Goal: Communication & Community: Participate in discussion

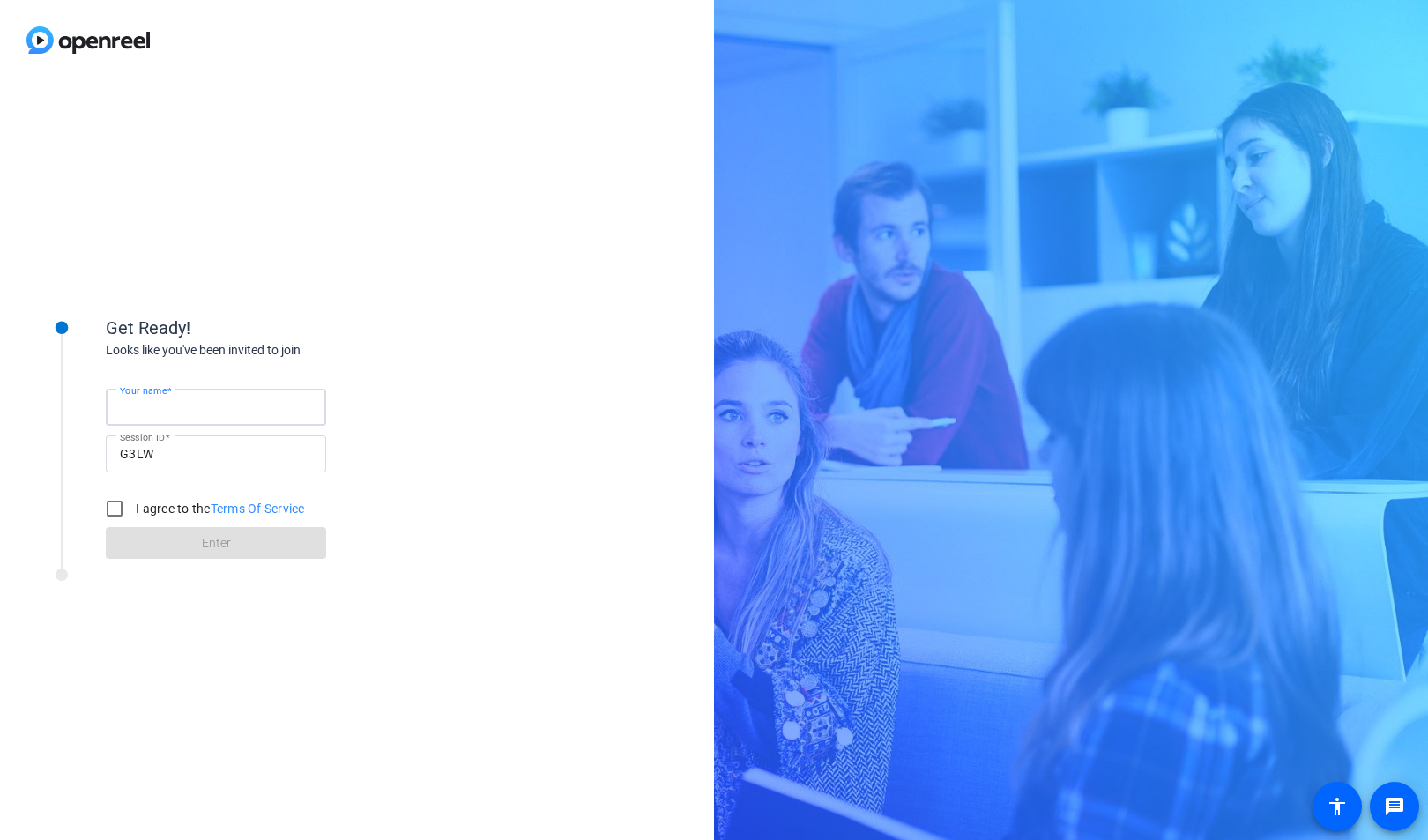
click at [212, 402] on input "Your name" at bounding box center [216, 407] width 193 height 21
type input "[PERSON_NAME]"
click at [112, 510] on input "I agree to the Terms Of Service" at bounding box center [114, 508] width 35 height 35
checkbox input "true"
click at [153, 531] on span at bounding box center [215, 543] width 220 height 42
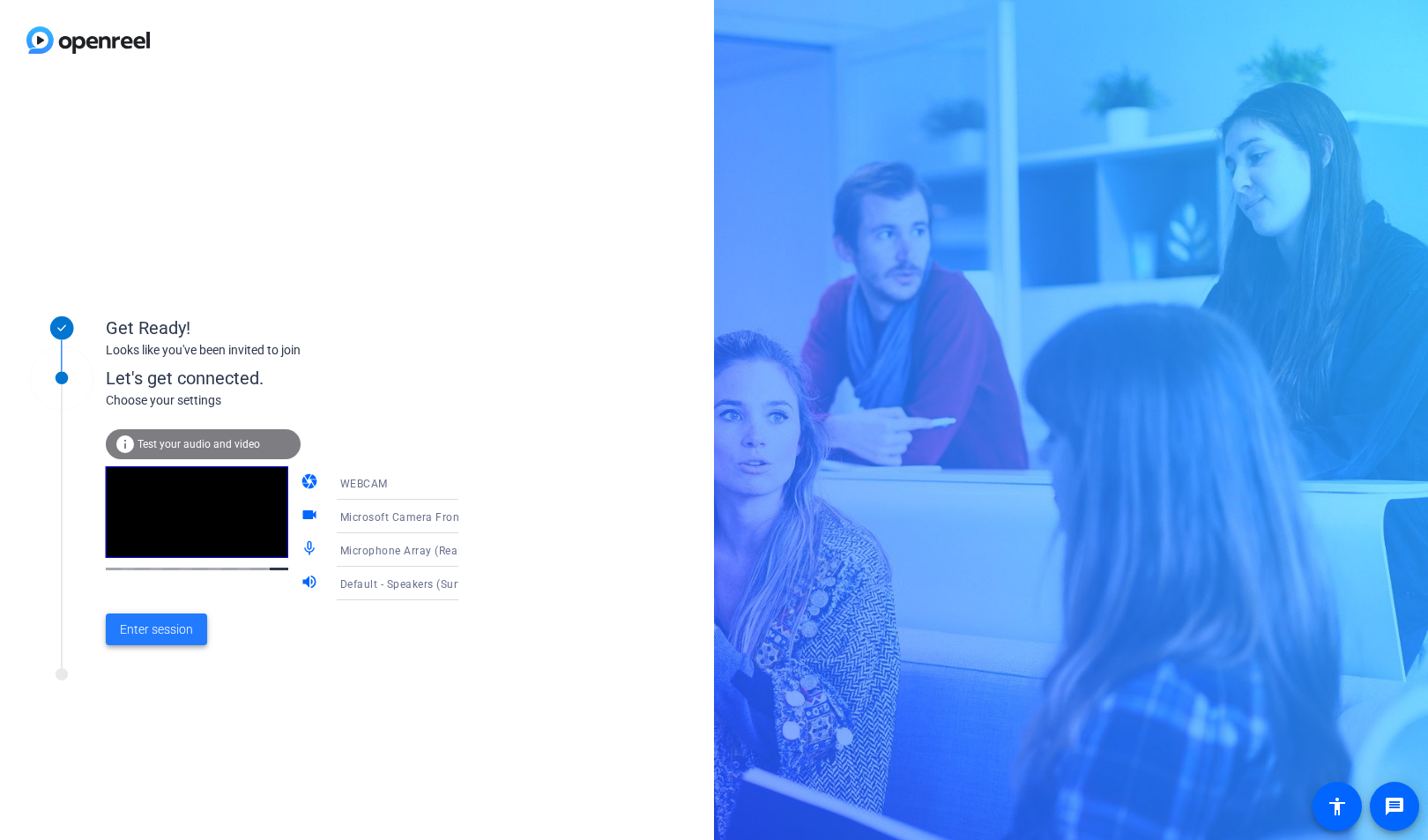
click at [179, 636] on span "Enter session" at bounding box center [157, 630] width 74 height 19
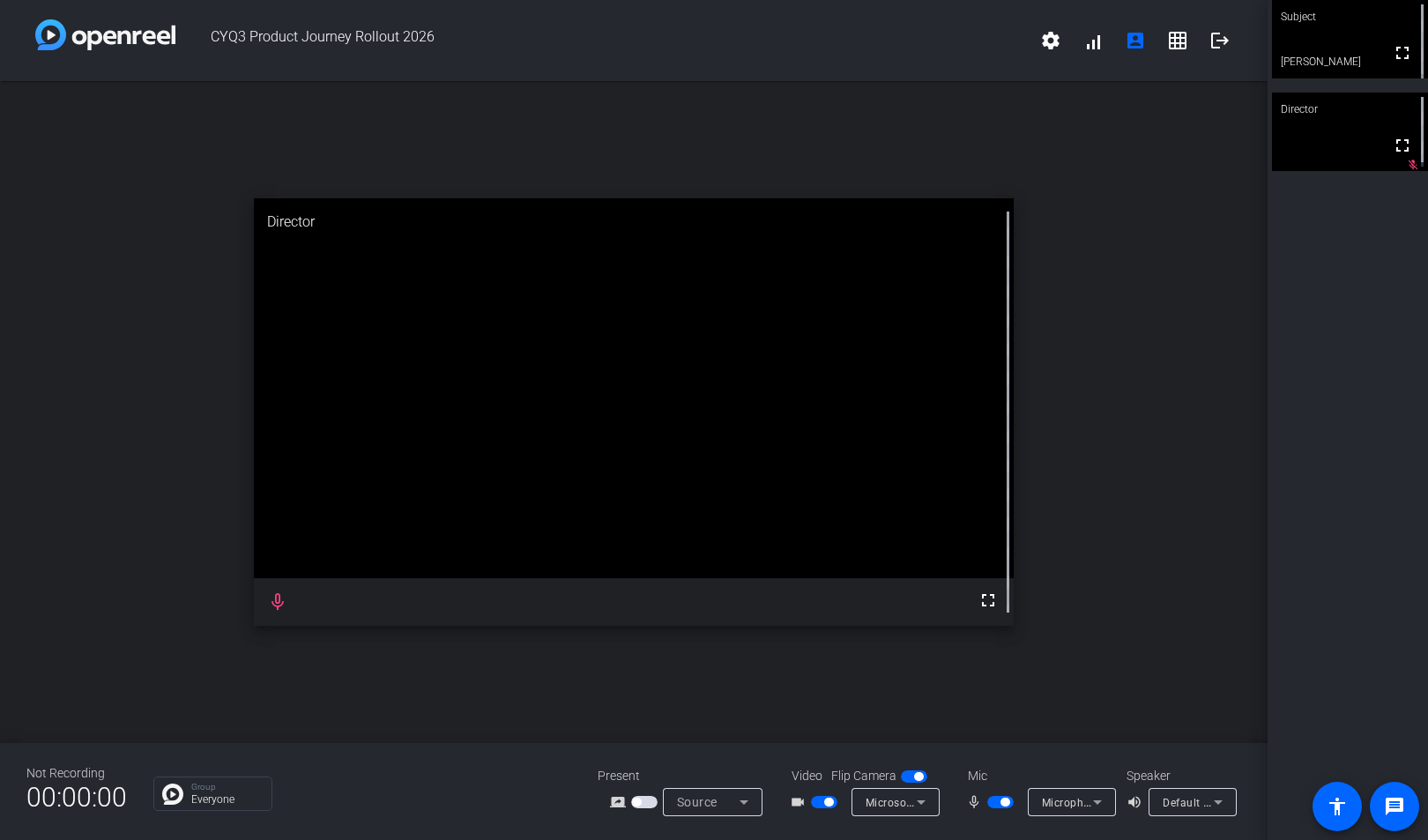
click at [1348, 37] on video at bounding box center [1349, 39] width 156 height 78
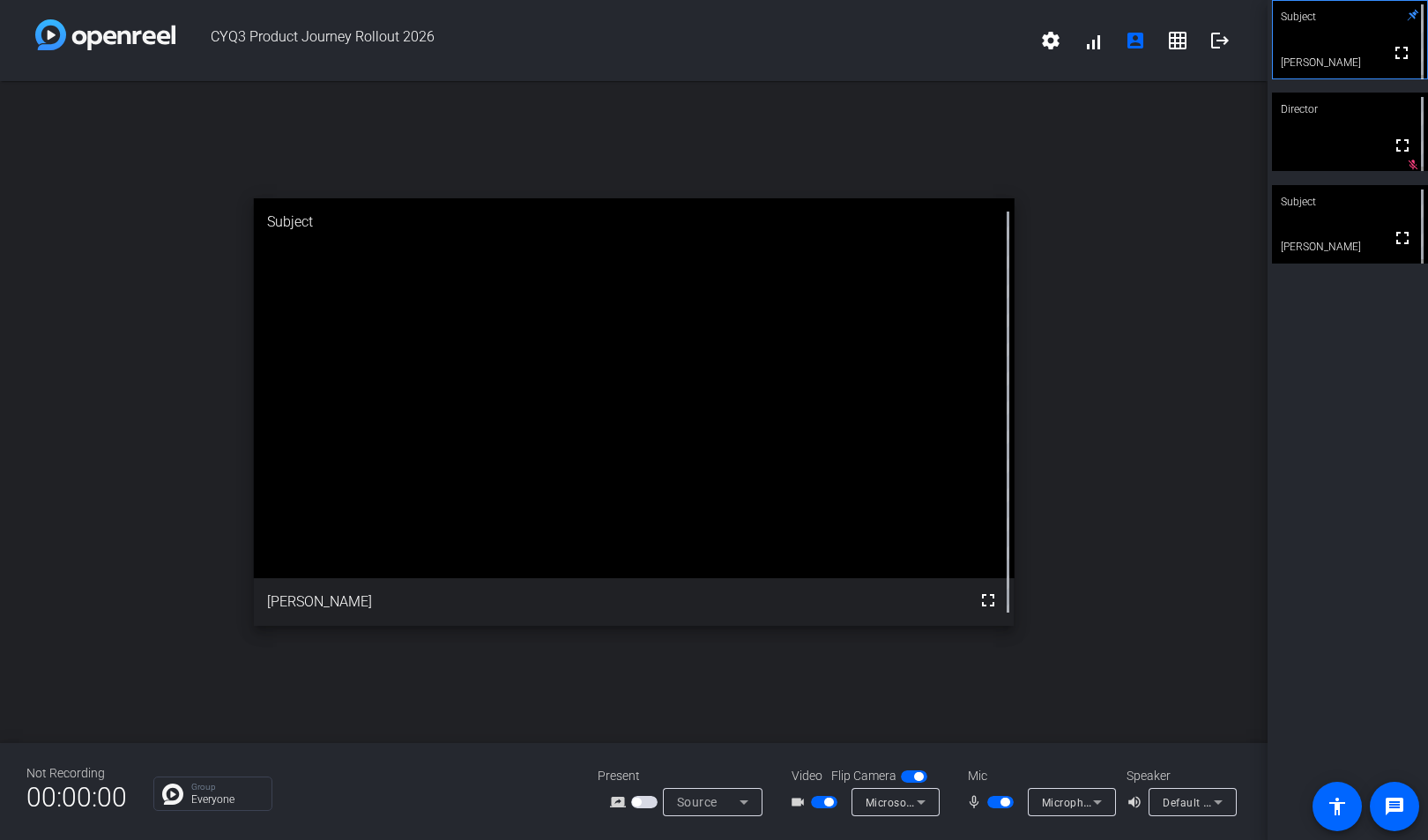
click at [1223, 682] on div "open_in_new Subject fullscreen Kasey Stinson" at bounding box center [633, 412] width 1268 height 662
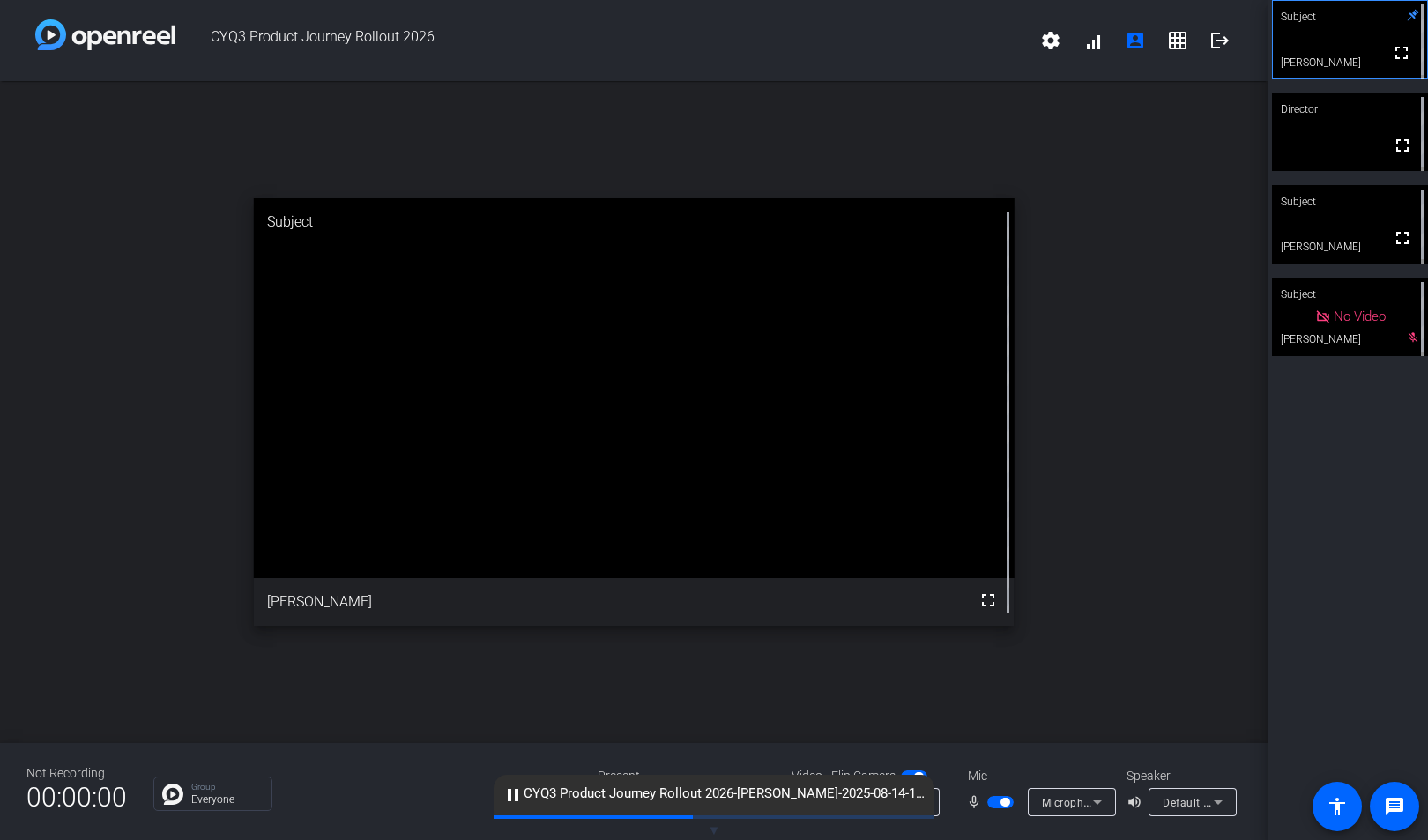
drag, startPoint x: 1102, startPoint y: 508, endPoint x: 1100, endPoint y: 516, distance: 8.2
click at [1102, 508] on div "open_in_new Subject fullscreen Kasey Stinson" at bounding box center [633, 412] width 1268 height 662
click at [1100, 523] on div "open_in_new Subject fullscreen Kasey Stinson" at bounding box center [633, 412] width 1268 height 662
click at [1004, 799] on span "button" at bounding box center [1004, 801] width 8 height 8
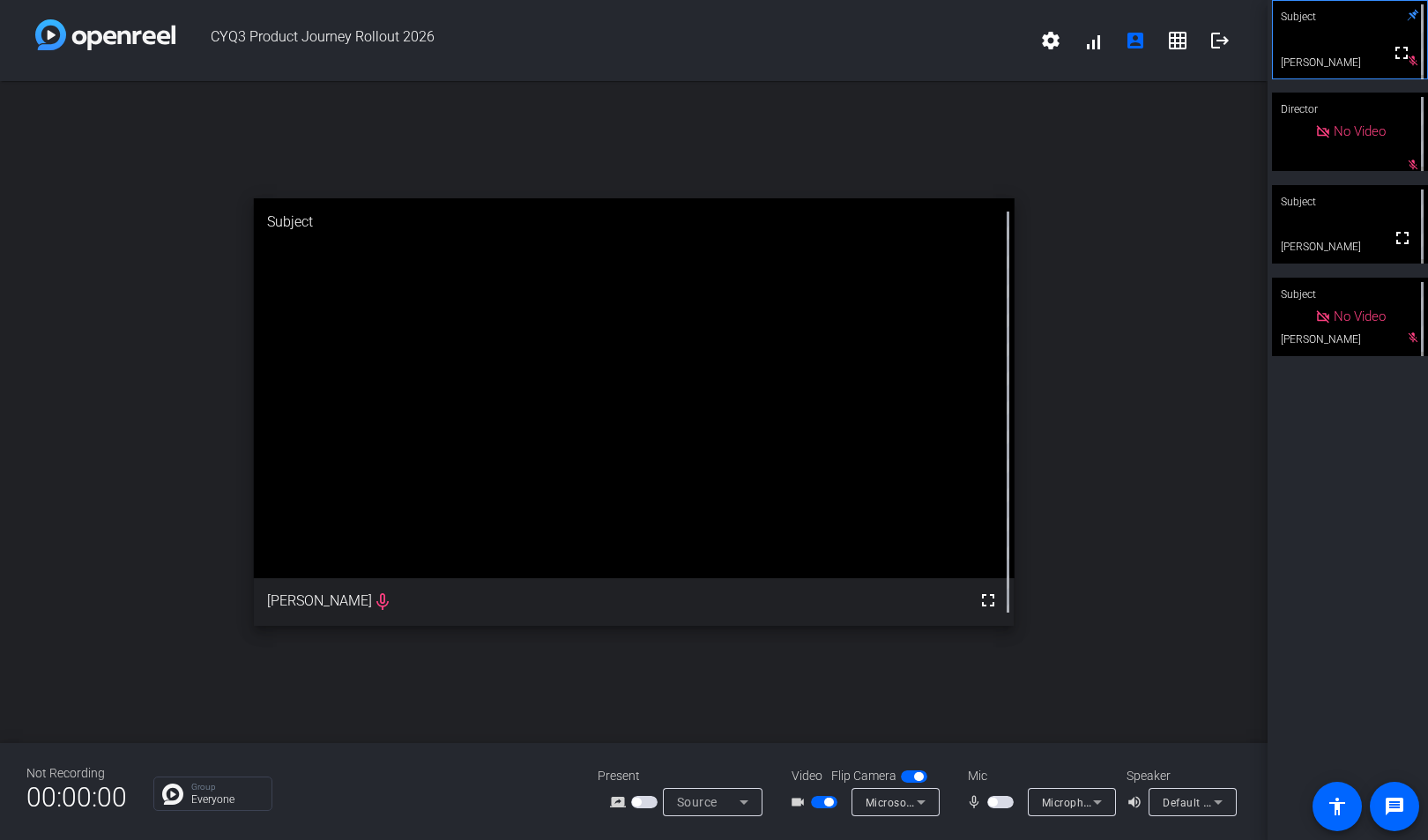
click at [828, 805] on span "button" at bounding box center [828, 801] width 8 height 8
click at [815, 802] on span "button" at bounding box center [815, 801] width 8 height 8
click at [832, 802] on span "button" at bounding box center [828, 801] width 8 height 8
click at [819, 803] on span "button" at bounding box center [815, 801] width 8 height 8
click at [830, 803] on span "button" at bounding box center [828, 801] width 8 height 8
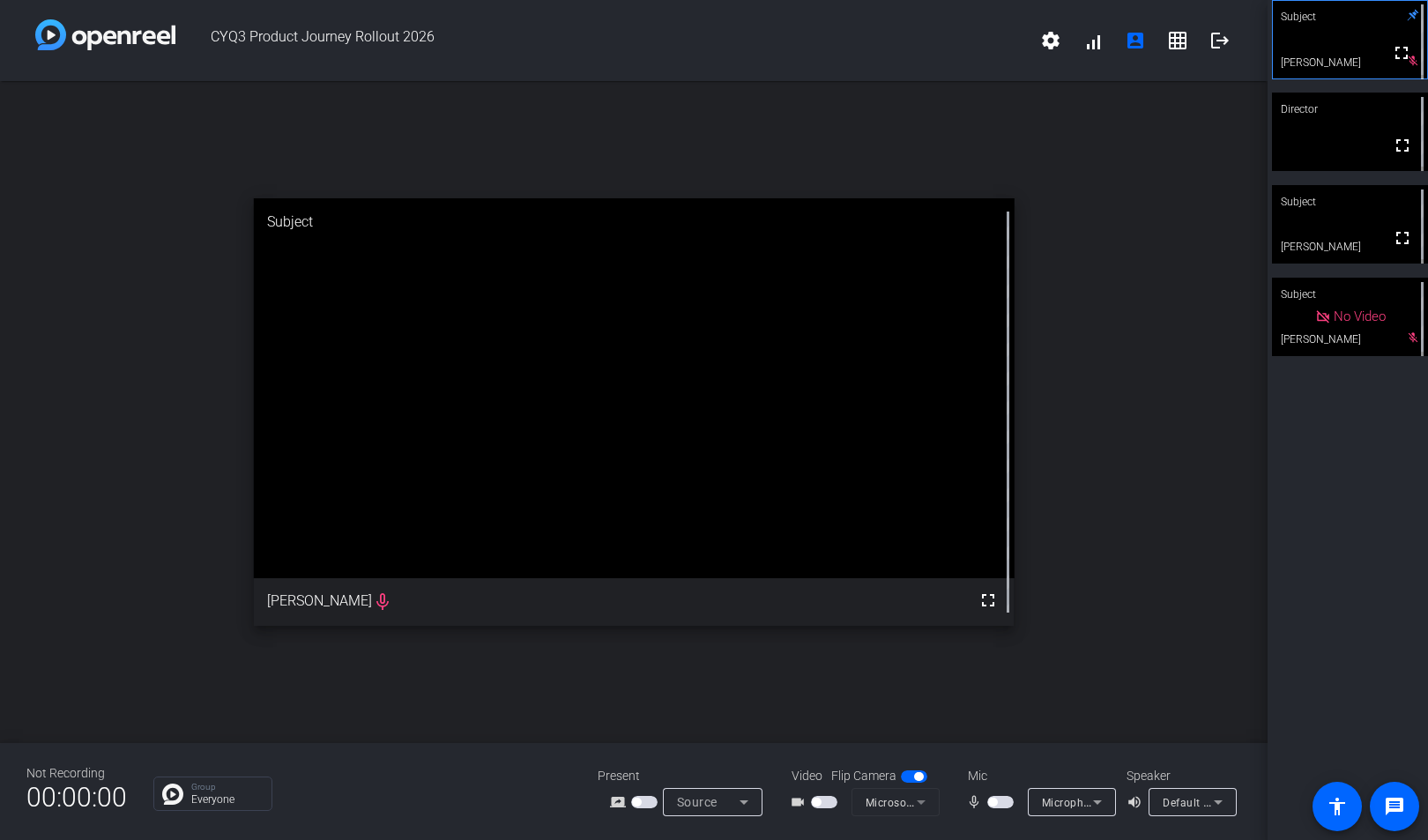
click at [823, 799] on span "button" at bounding box center [824, 801] width 26 height 12
click at [993, 799] on span "button" at bounding box center [992, 801] width 8 height 8
click at [1081, 416] on div "open_in_new Subject fullscreen Kasey Stinson" at bounding box center [633, 412] width 1268 height 662
click at [1214, 40] on mat-icon "logout" at bounding box center [1219, 41] width 21 height 21
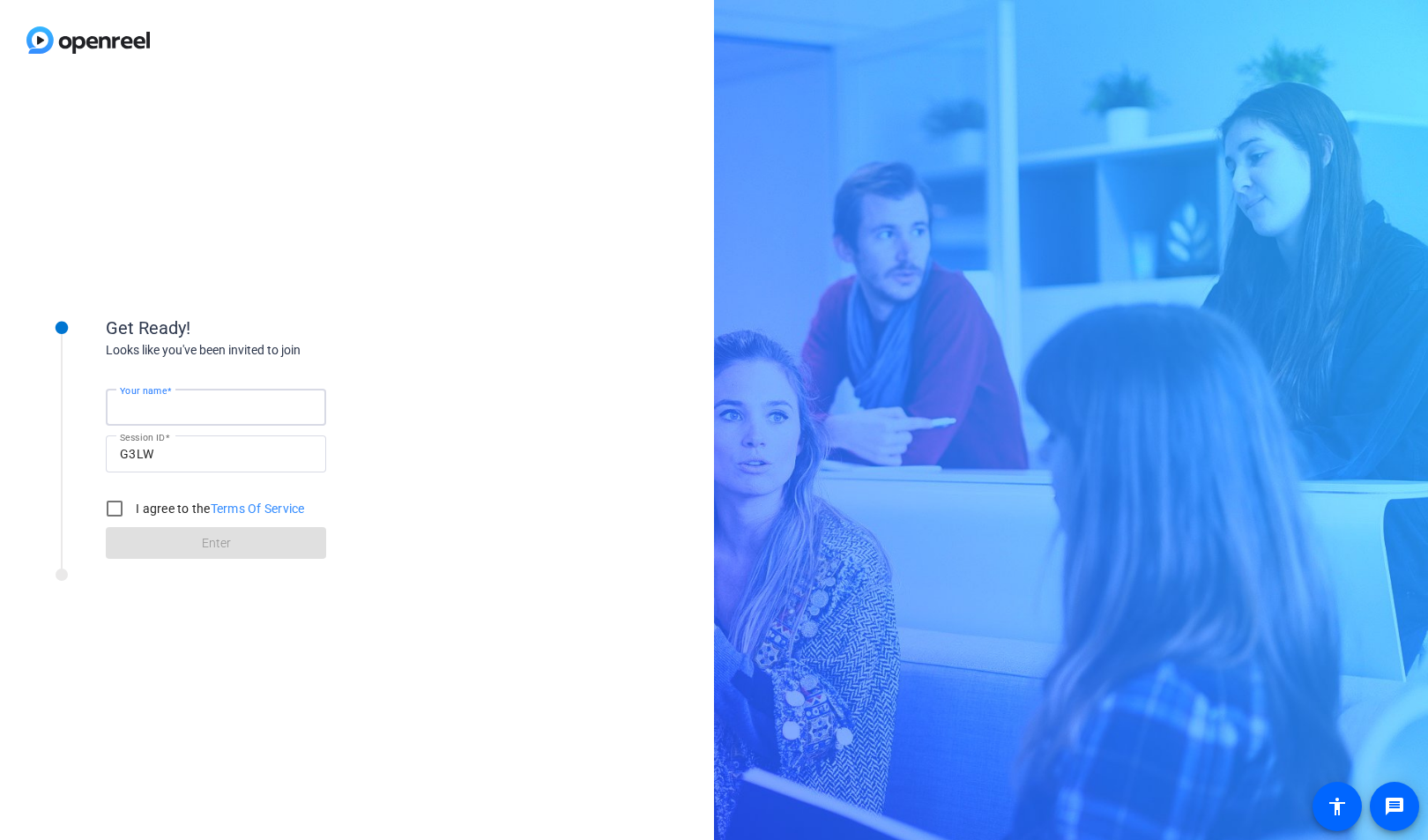
click at [261, 407] on input "Your name" at bounding box center [216, 407] width 193 height 21
type input "[PERSON_NAME]"
click at [117, 505] on input "I agree to the Terms Of Service" at bounding box center [114, 508] width 35 height 35
checkbox input "true"
click at [193, 542] on span at bounding box center [215, 543] width 220 height 42
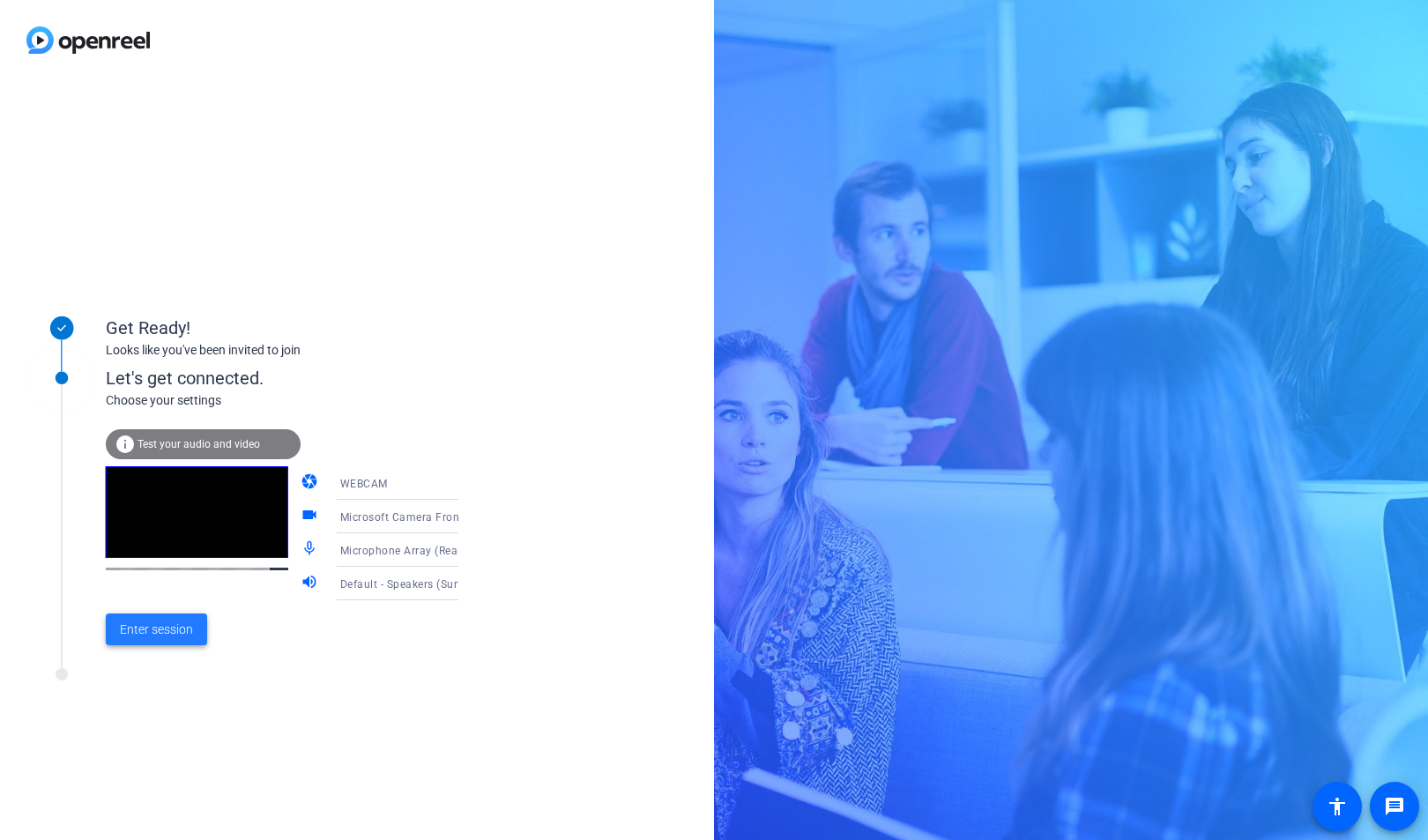
click at [147, 625] on span "Enter session" at bounding box center [157, 630] width 74 height 19
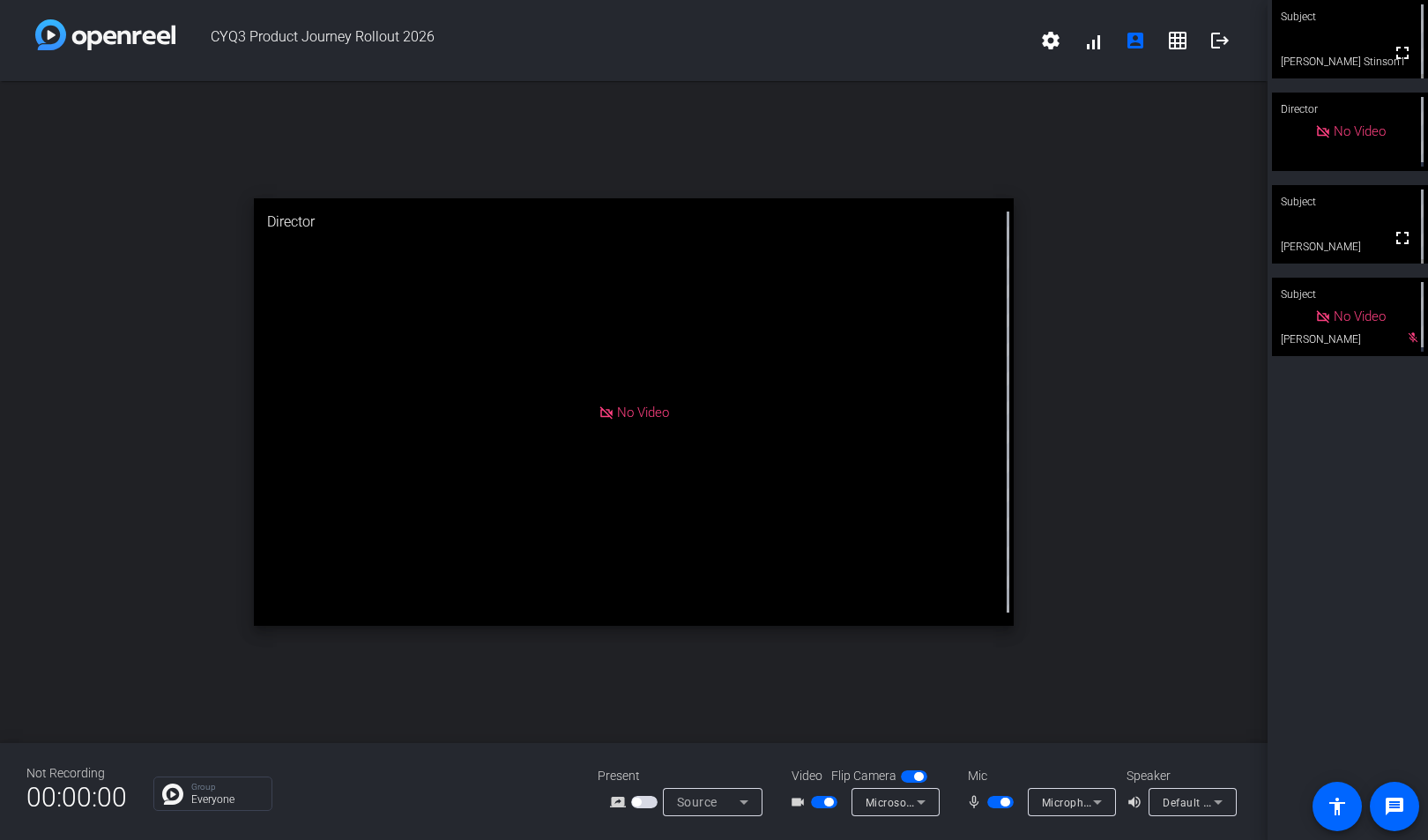
click at [1009, 803] on span "button" at bounding box center [1004, 801] width 8 height 8
click at [1009, 803] on span "button" at bounding box center [1000, 801] width 26 height 12
click at [1001, 804] on span "button" at bounding box center [1004, 801] width 8 height 8
click at [1055, 539] on div "open_in_new Director No Video" at bounding box center [633, 412] width 1268 height 662
click at [991, 794] on mat-slide-toggle at bounding box center [1002, 801] width 30 height 19
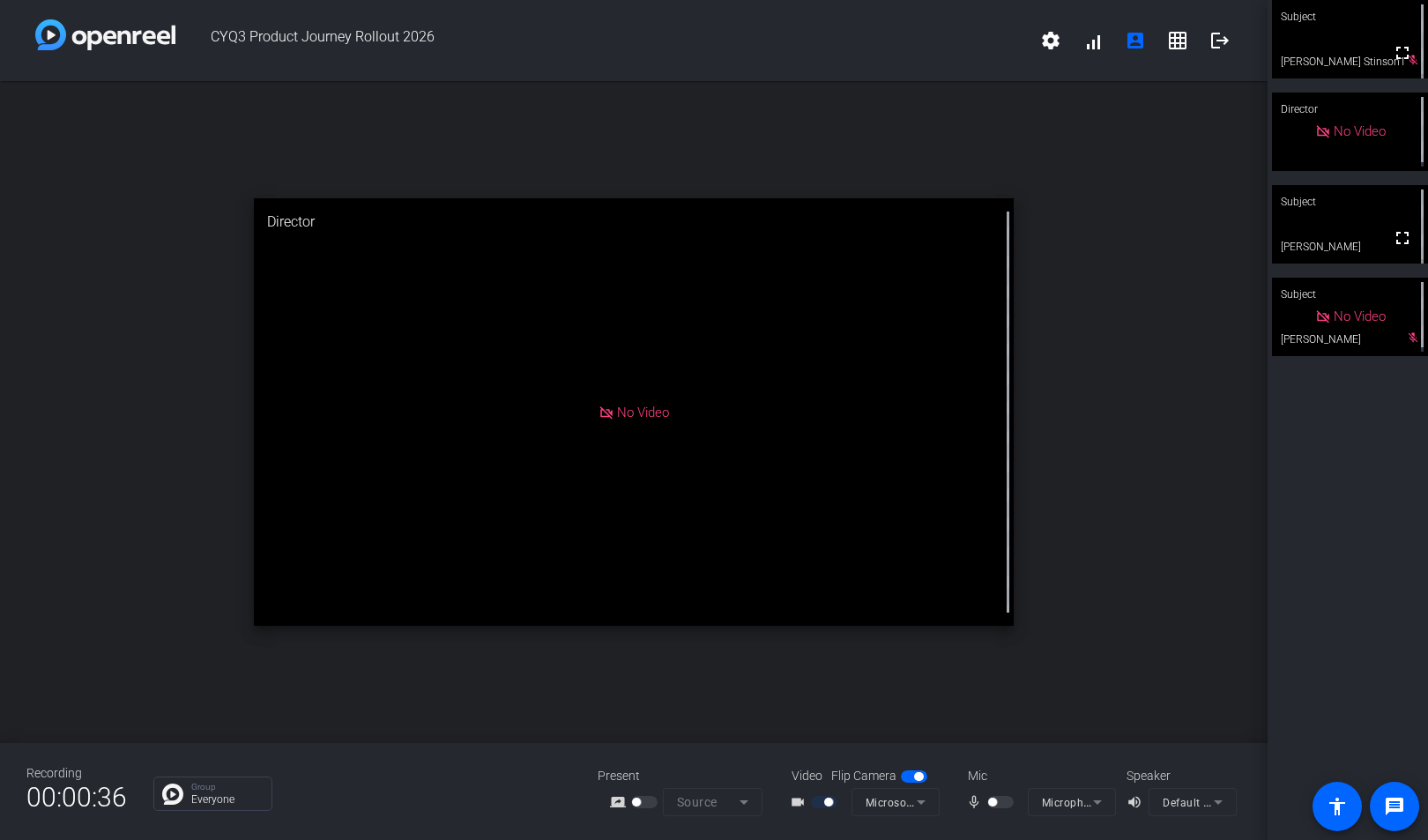
click at [997, 805] on div at bounding box center [1002, 801] width 30 height 12
click at [1003, 803] on div at bounding box center [1002, 801] width 30 height 12
click at [998, 798] on div at bounding box center [1002, 801] width 30 height 12
click at [1000, 804] on div at bounding box center [1002, 801] width 30 height 12
click at [1000, 798] on div at bounding box center [1002, 801] width 30 height 12
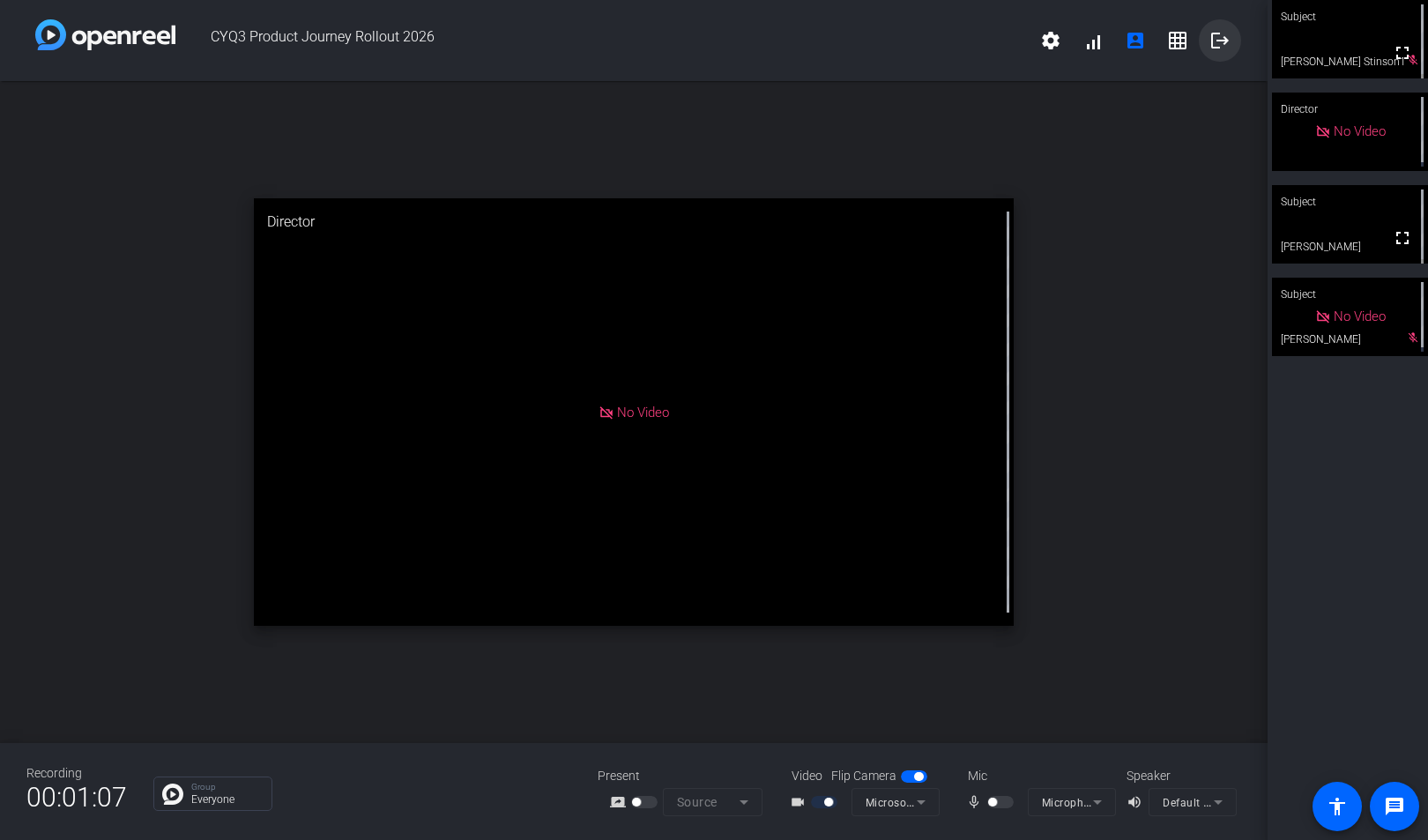
click at [1220, 45] on mat-icon "logout" at bounding box center [1219, 41] width 21 height 21
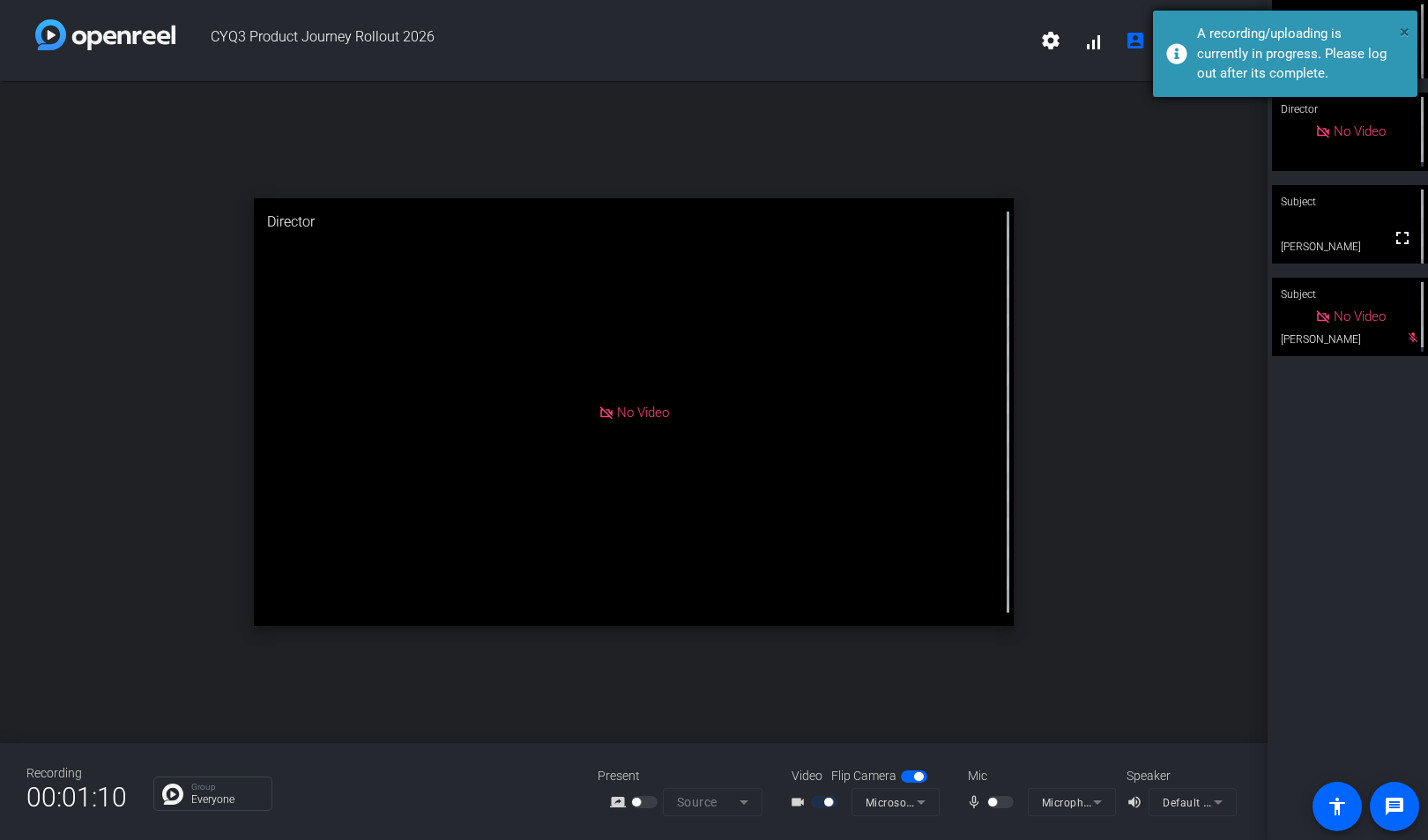
click at [1405, 31] on span "×" at bounding box center [1404, 31] width 9 height 21
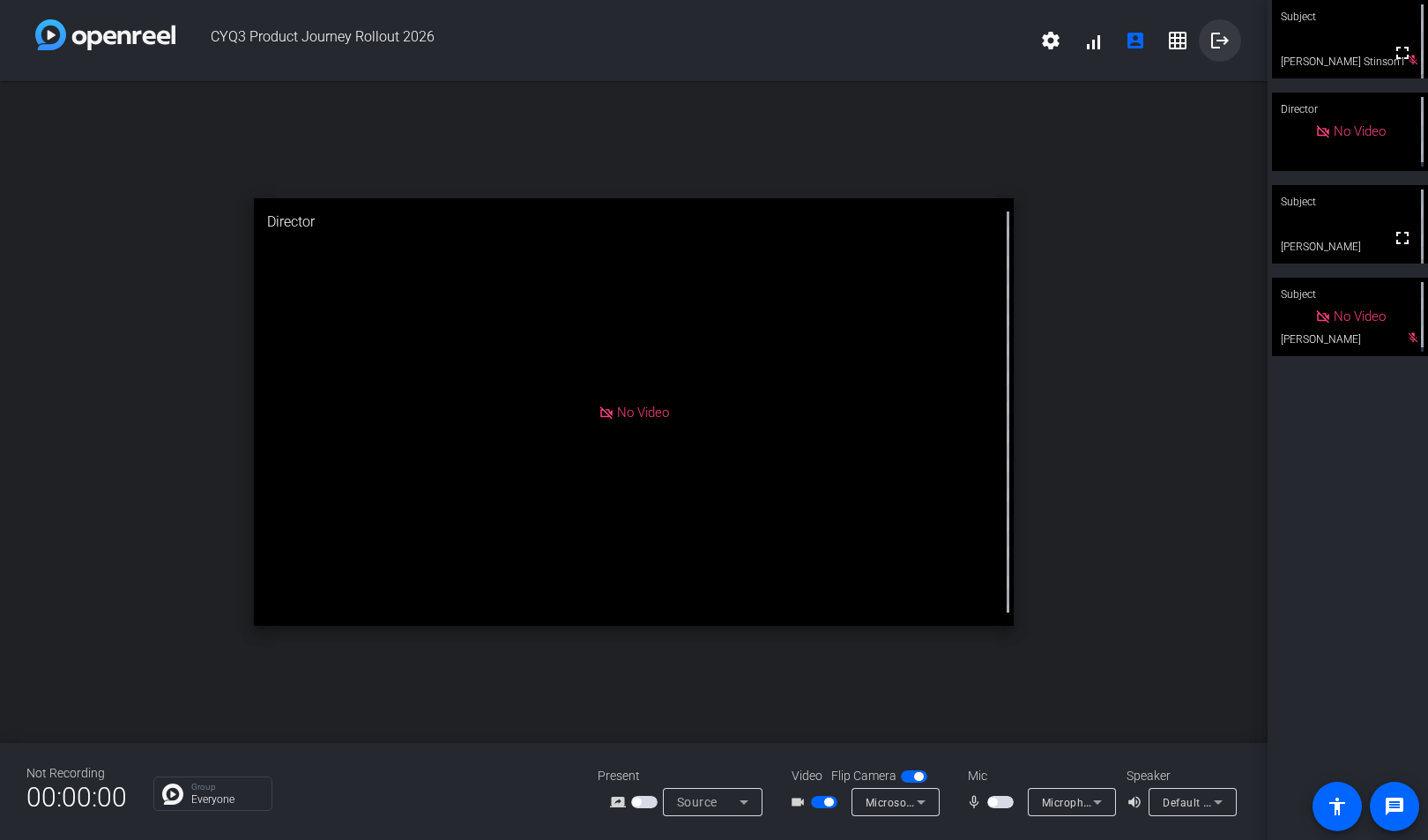
click at [1225, 42] on mat-icon "logout" at bounding box center [1219, 41] width 21 height 21
click at [1004, 795] on mat-slide-toggle at bounding box center [1002, 801] width 30 height 19
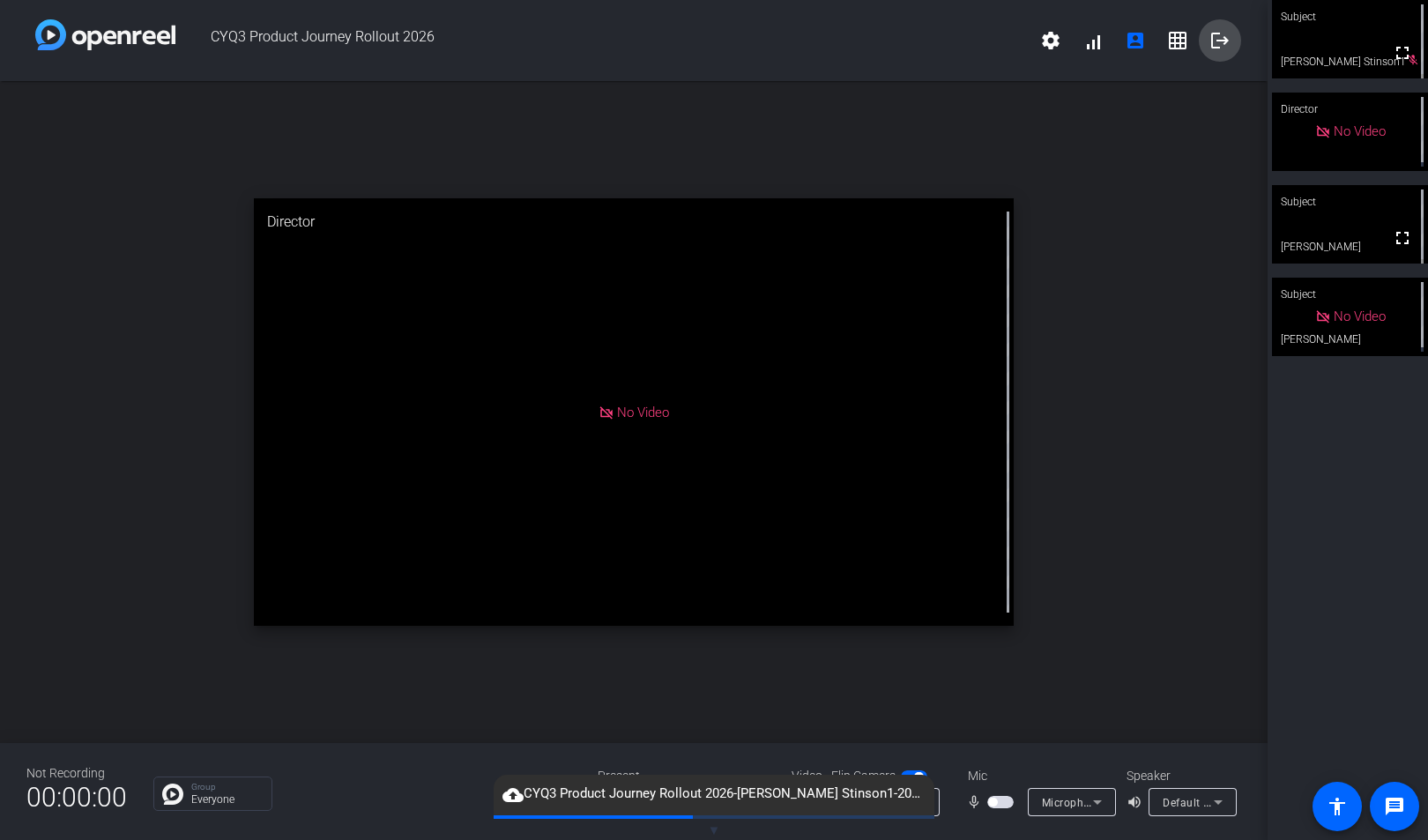
click at [1218, 42] on mat-icon "logout" at bounding box center [1219, 41] width 21 height 21
click at [1124, 359] on div "open_in_new Director No Video" at bounding box center [633, 412] width 1268 height 662
click at [1000, 803] on span "button" at bounding box center [1000, 801] width 26 height 12
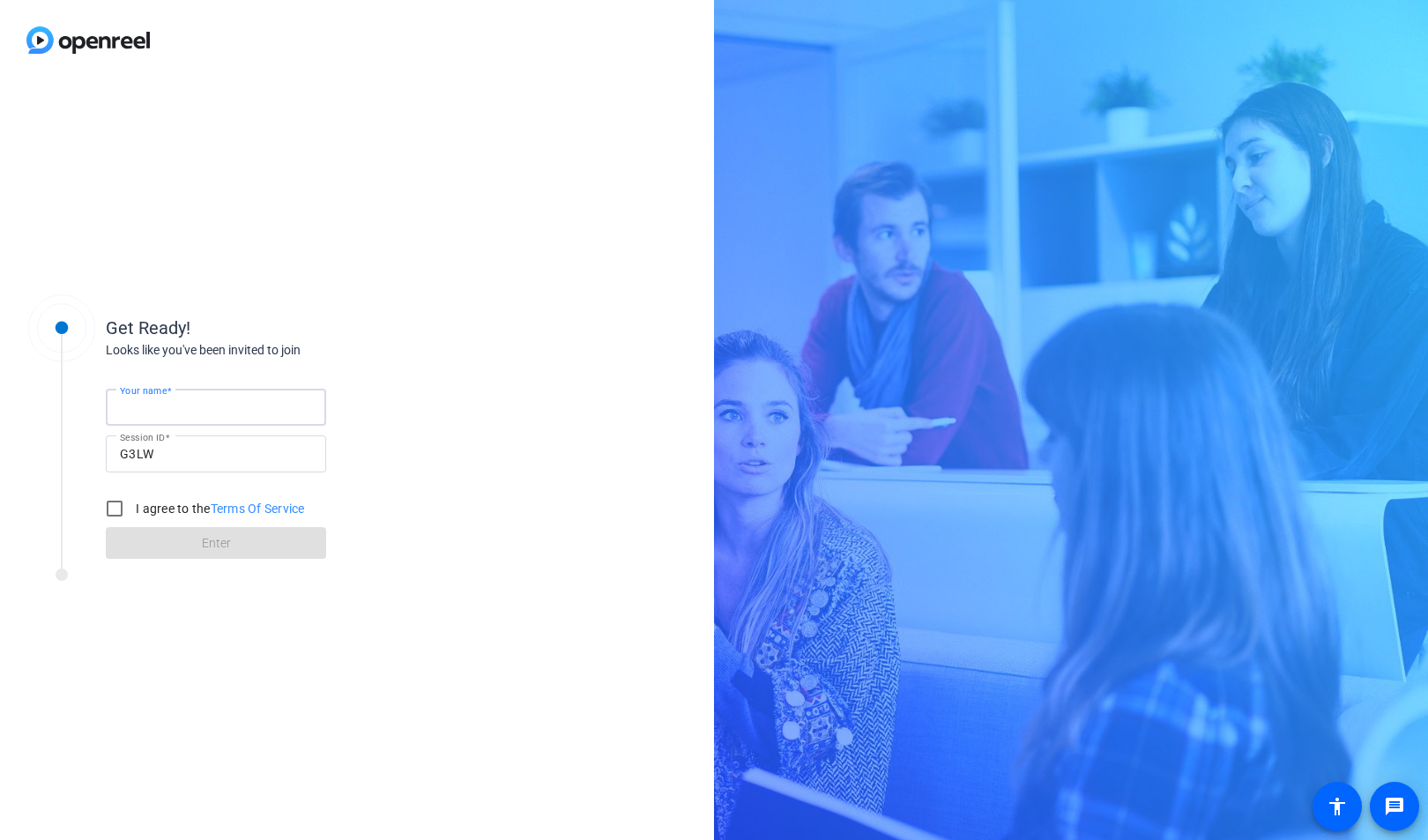
click at [221, 408] on input "Your name" at bounding box center [216, 407] width 193 height 21
type input "[PERSON_NAME]"
click at [113, 513] on input "I agree to the Terms Of Service" at bounding box center [114, 508] width 35 height 35
click at [112, 508] on input "I agree to the Terms Of Service" at bounding box center [114, 508] width 35 height 35
click at [119, 504] on input "I agree to the Terms Of Service" at bounding box center [114, 508] width 35 height 35
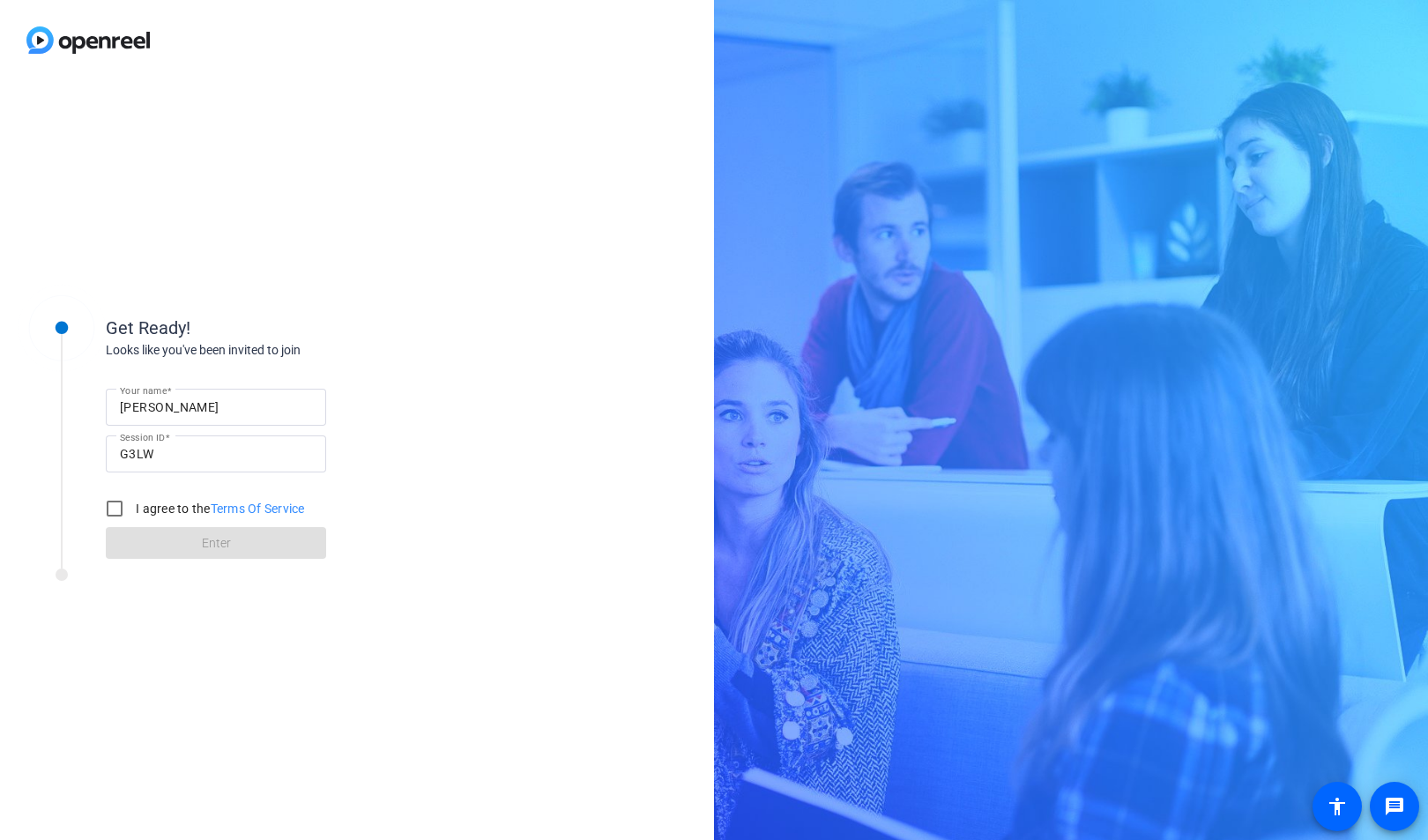
click at [317, 563] on div "Get Ready! Looks like you've been invited to join Your name [PERSON_NAME] Sessi…" at bounding box center [238, 427] width 441 height 286
click at [111, 505] on input "I agree to the Terms Of Service" at bounding box center [114, 508] width 35 height 35
click at [466, 488] on div "Get Ready! Looks like you've been invited to join Your name [PERSON_NAME] Sessi…" at bounding box center [357, 460] width 714 height 760
click at [109, 511] on input "I agree to the Terms Of Service" at bounding box center [114, 508] width 35 height 35
checkbox input "true"
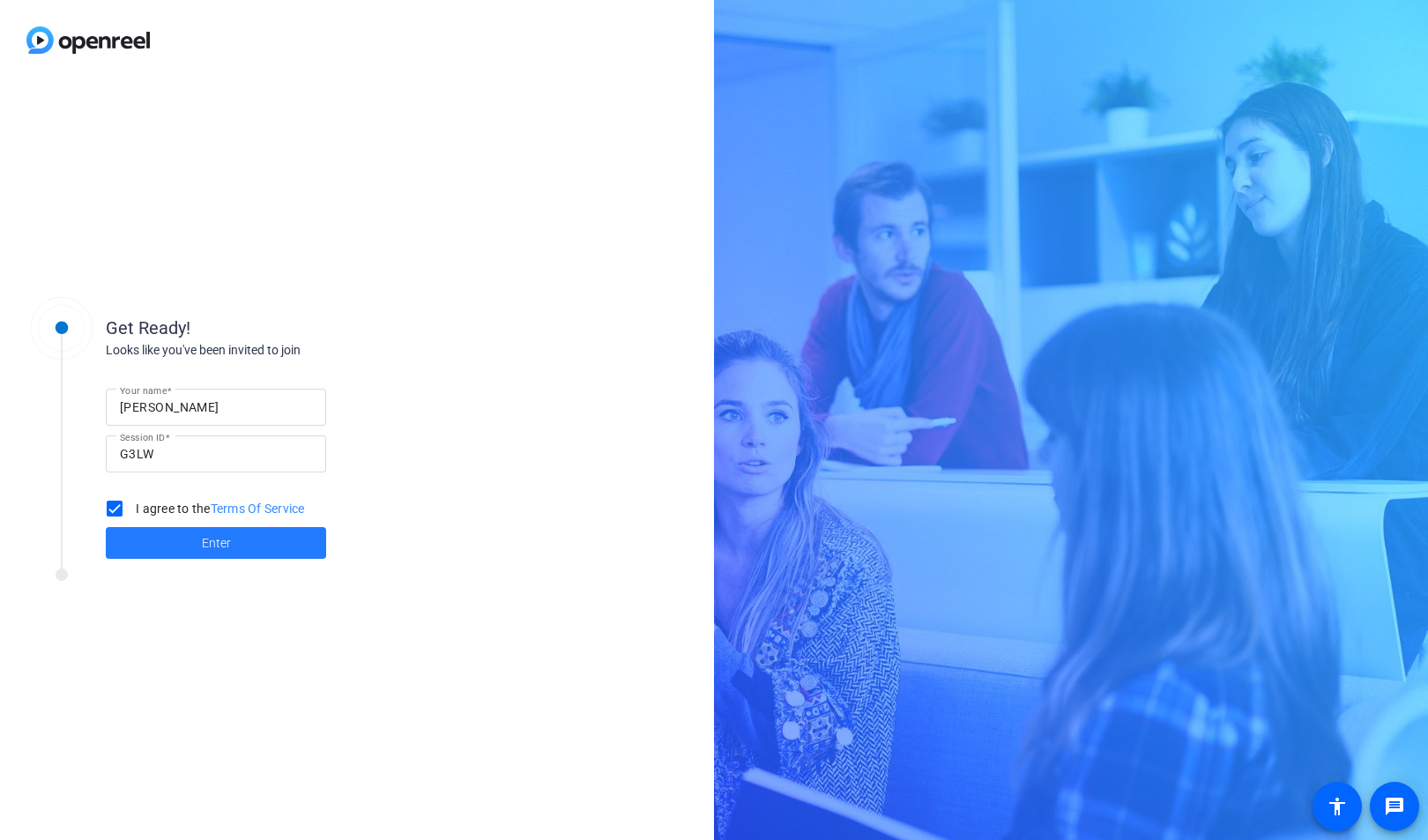
click at [170, 537] on span at bounding box center [215, 543] width 220 height 42
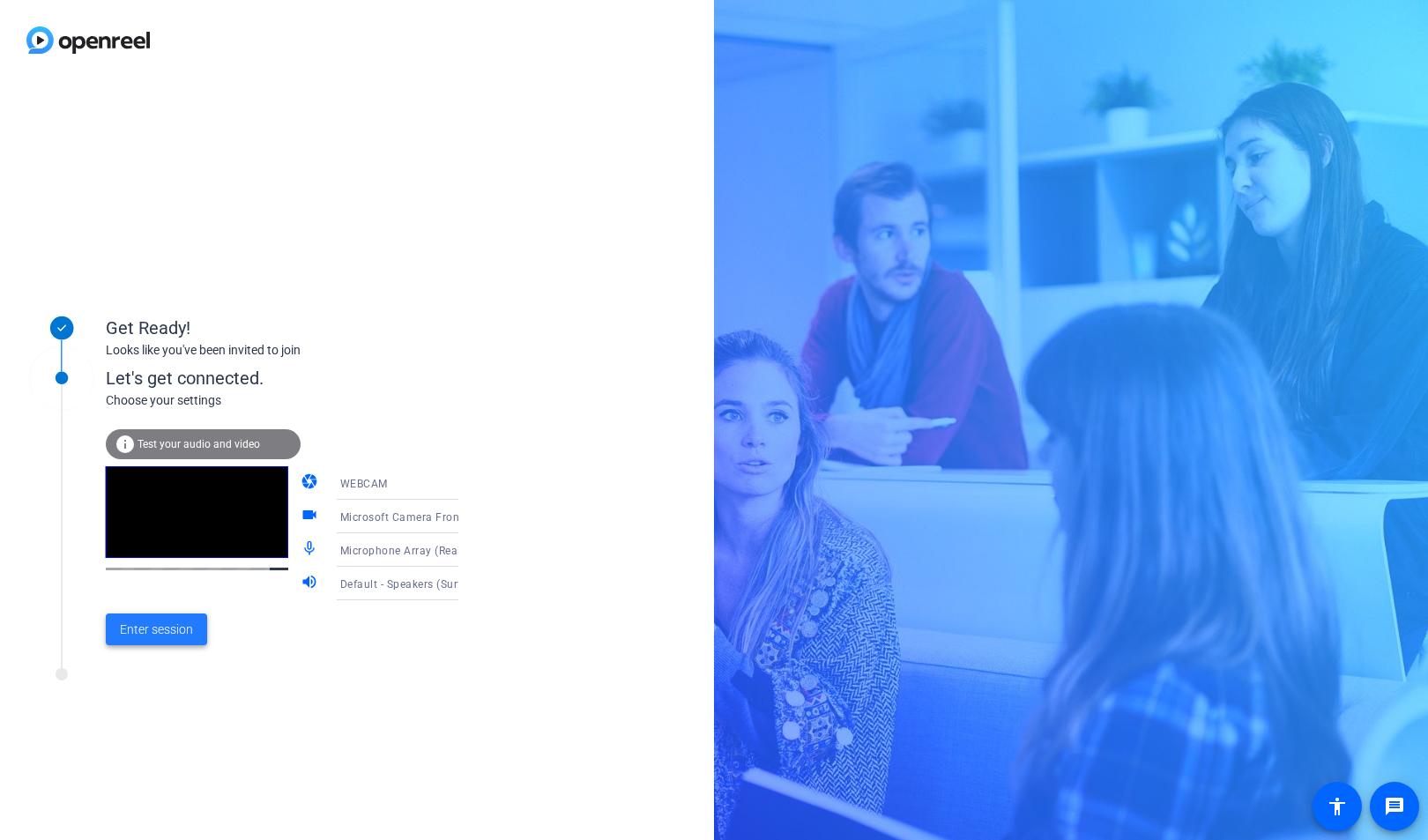
click at [160, 623] on span "Enter session" at bounding box center [157, 630] width 74 height 19
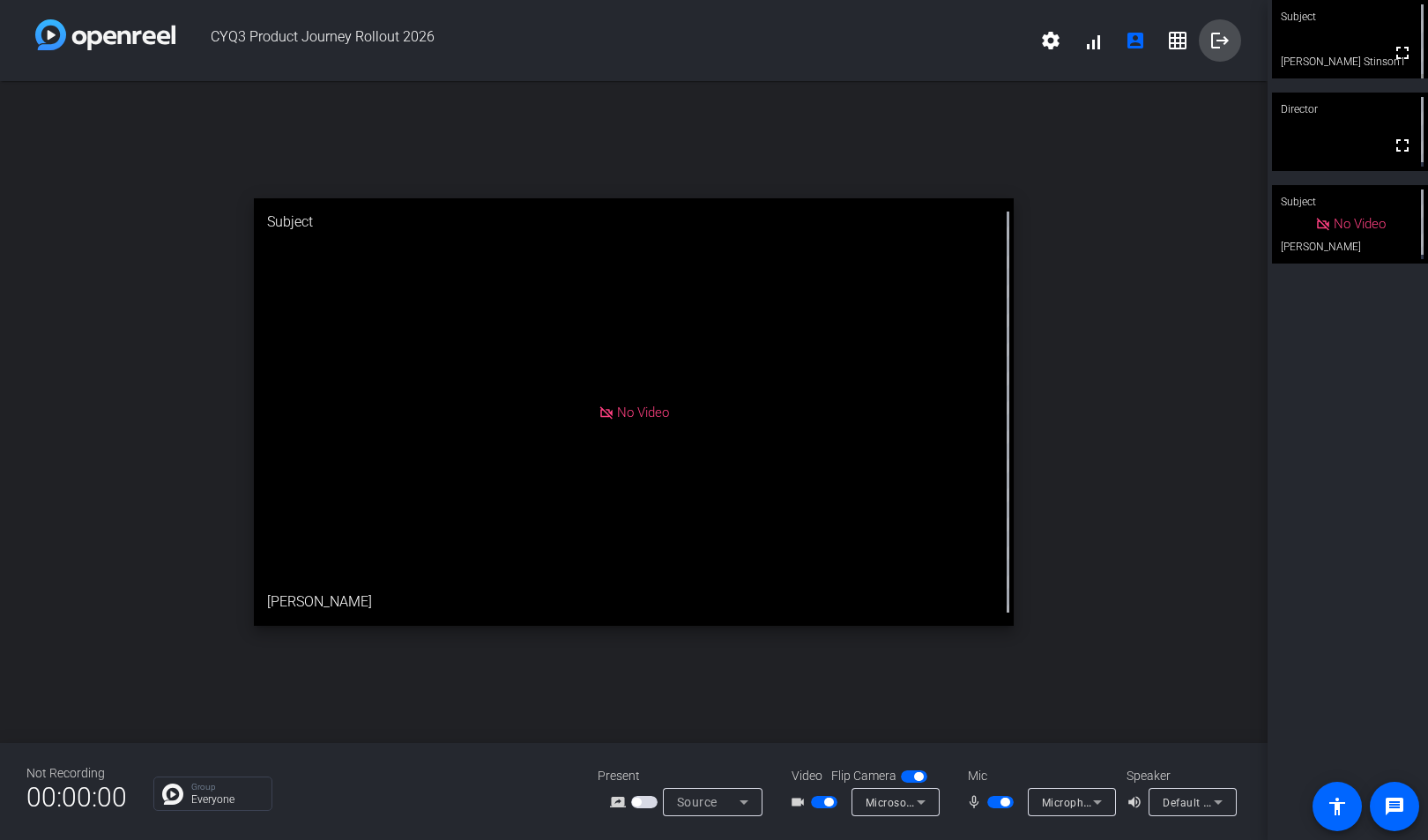
click at [1215, 44] on mat-icon "logout" at bounding box center [1219, 41] width 21 height 21
